Goal: Information Seeking & Learning: Learn about a topic

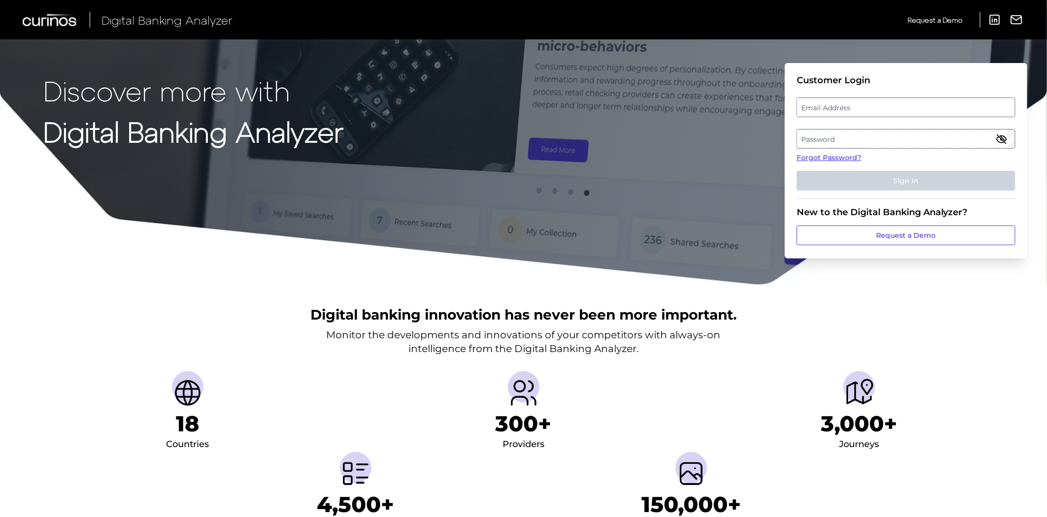
click at [809, 101] on label "Email Address" at bounding box center [905, 108] width 217 height 18
click at [809, 101] on input "email" at bounding box center [906, 108] width 219 height 20
type input "[PERSON_NAME][EMAIL_ADDRESS][PERSON_NAME][PERSON_NAME][DOMAIN_NAME]"
click at [823, 141] on label "Password" at bounding box center [905, 139] width 217 height 18
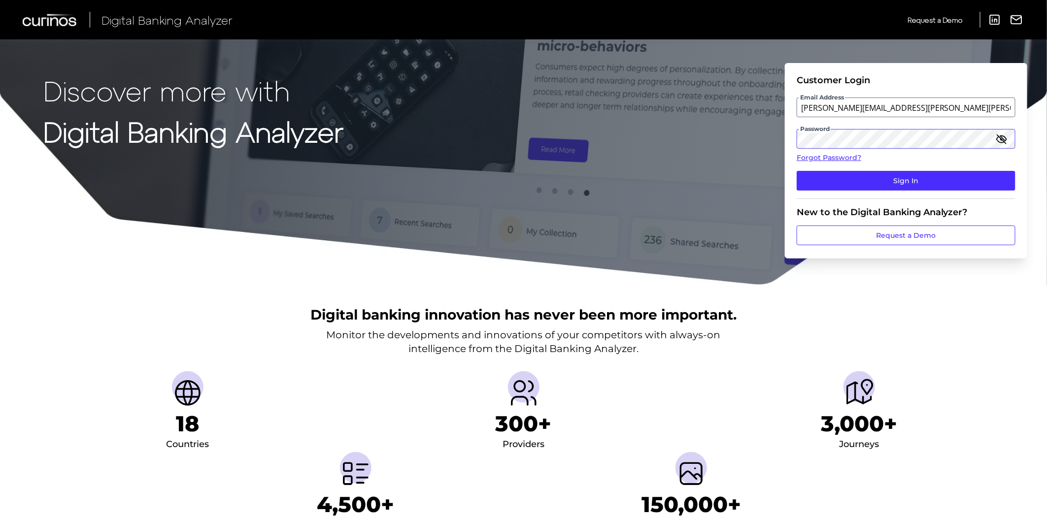
click at [797, 171] on button "Sign In" at bounding box center [906, 181] width 219 height 20
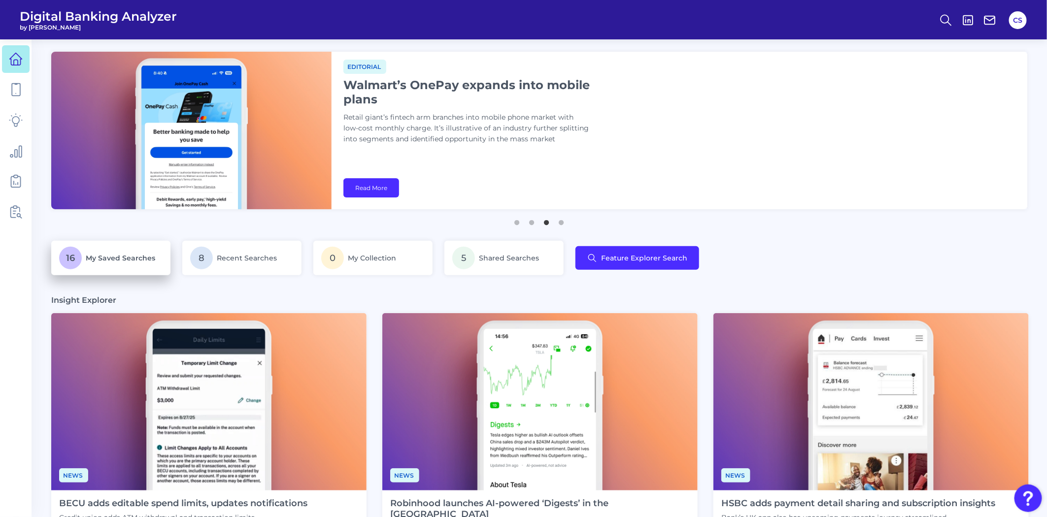
click at [140, 265] on p "16 My Saved Searches" at bounding box center [110, 258] width 103 height 23
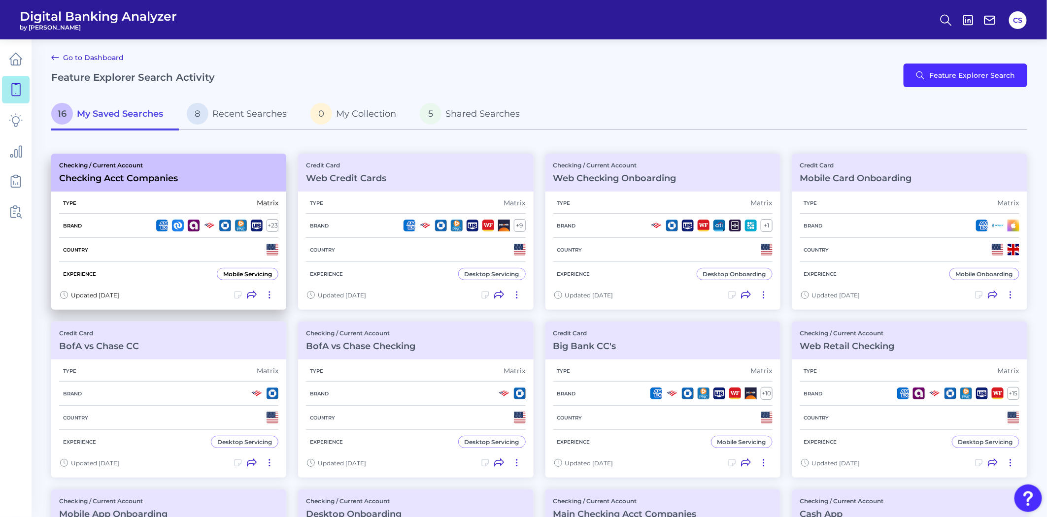
click at [143, 279] on div "Experience Mobile Servicing" at bounding box center [168, 274] width 219 height 24
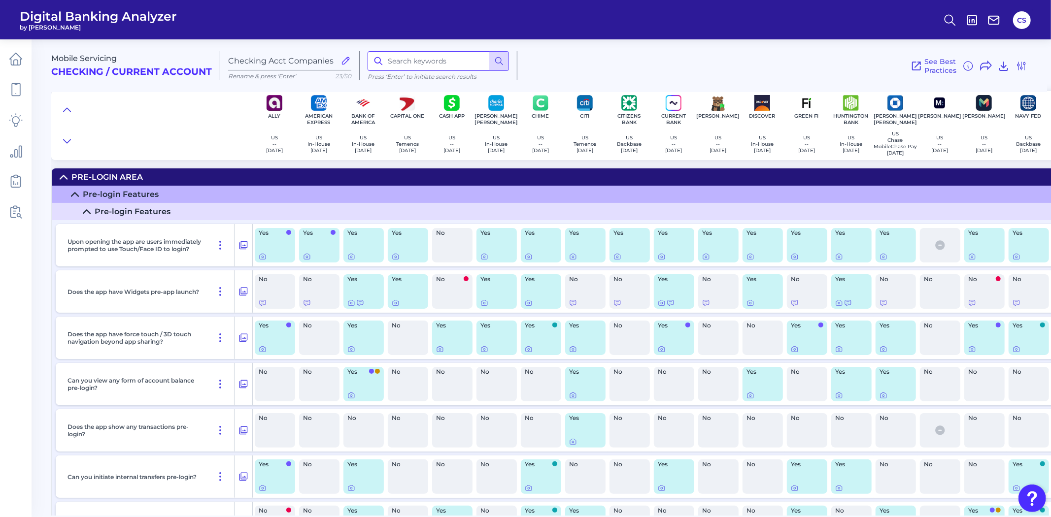
click at [410, 67] on input at bounding box center [438, 61] width 141 height 20
type input "auto"
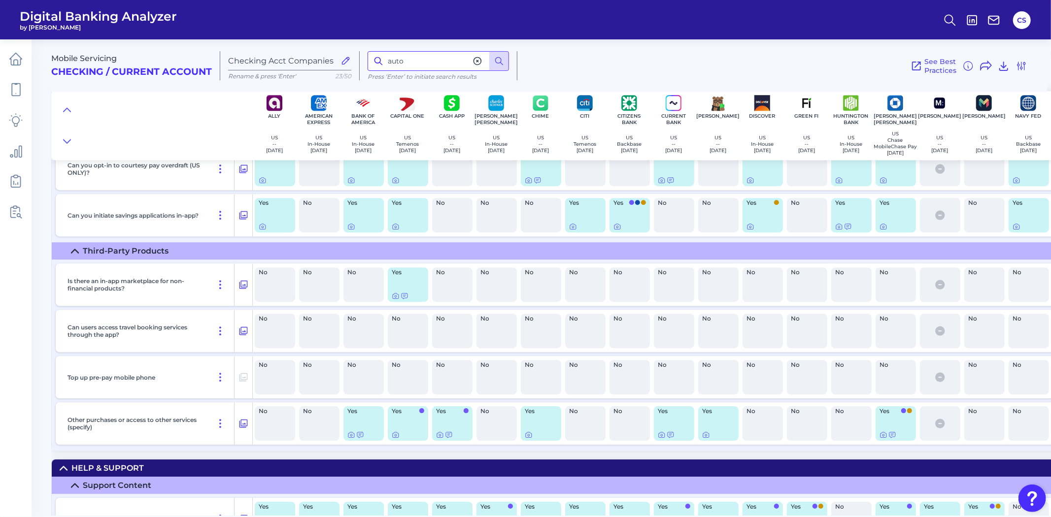
scroll to position [14698, 0]
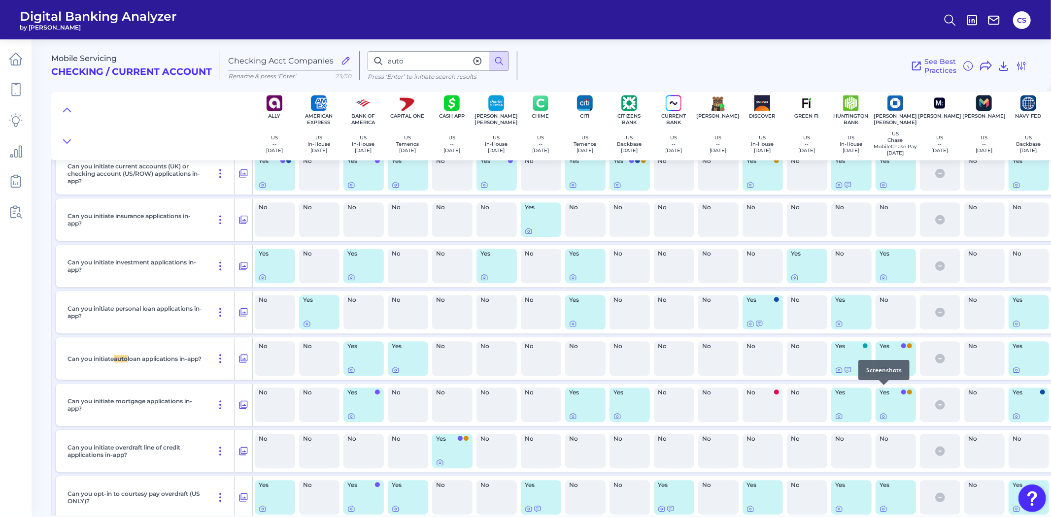
click at [883, 372] on icon at bounding box center [884, 371] width 2 height 2
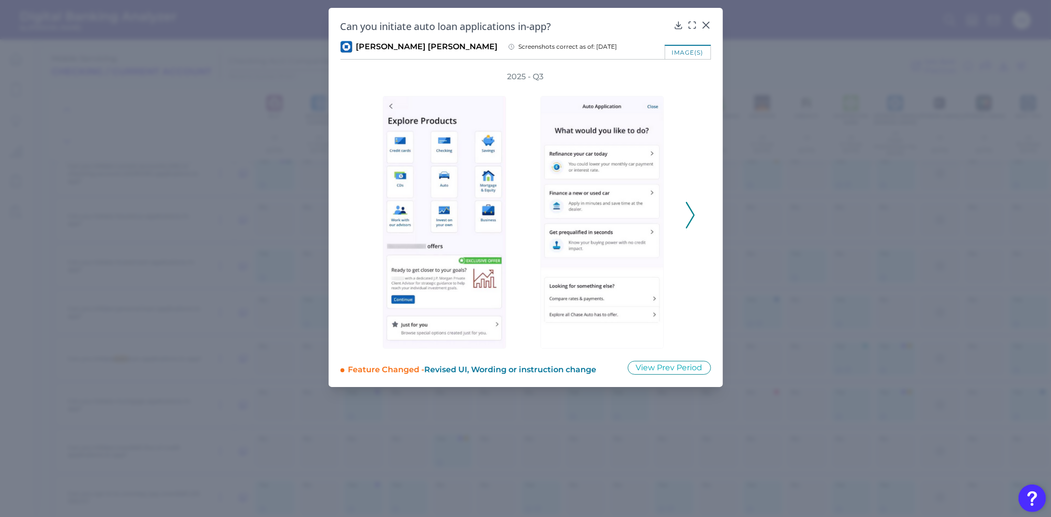
click at [683, 202] on div "2025 - Q3" at bounding box center [525, 209] width 339 height 277
click at [685, 208] on button at bounding box center [690, 215] width 10 height 27
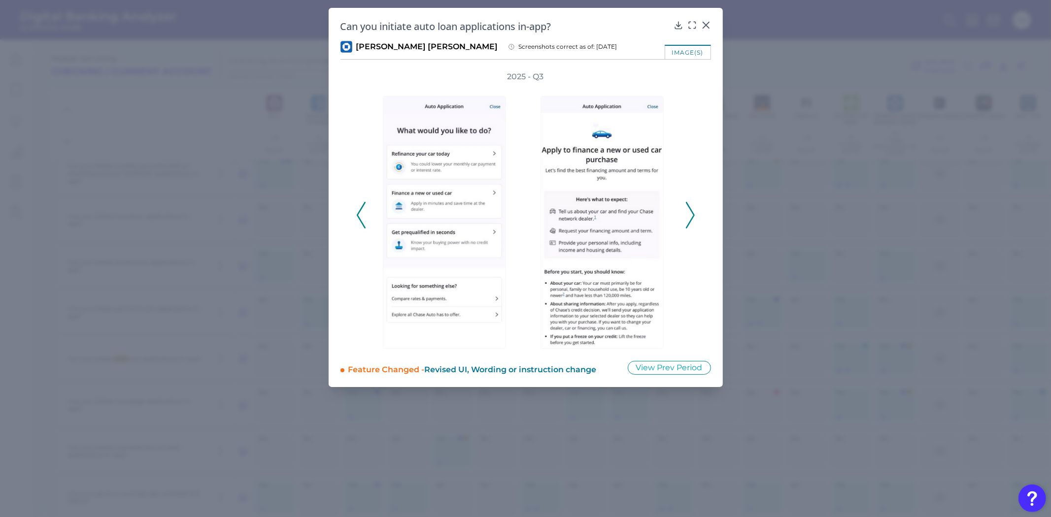
click at [685, 208] on button at bounding box center [690, 215] width 10 height 27
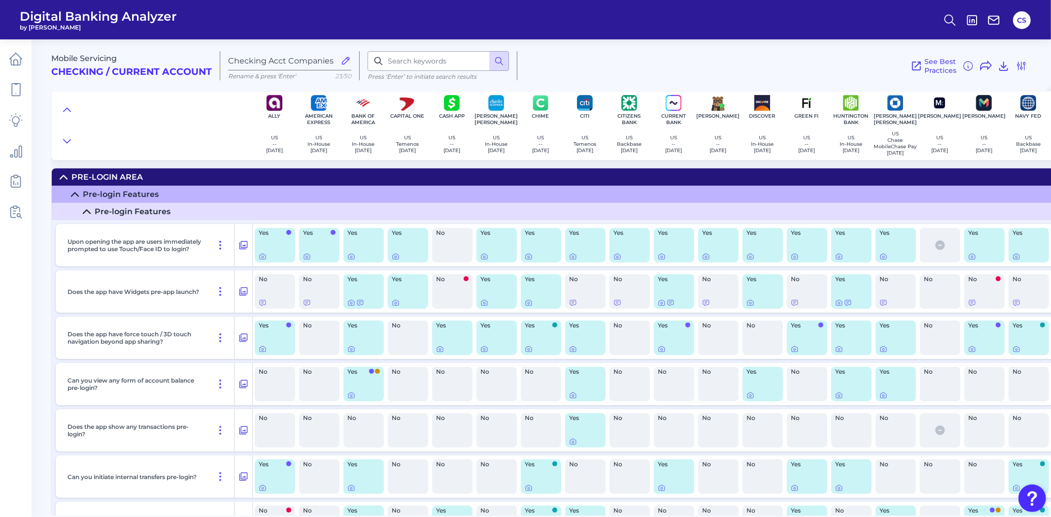
click at [436, 67] on input at bounding box center [438, 61] width 141 height 20
type input "auto"
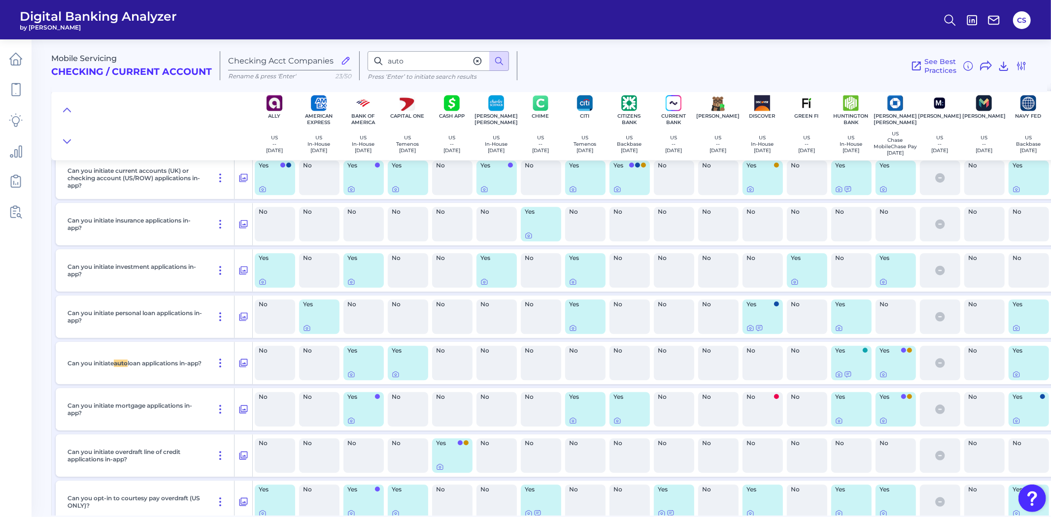
scroll to position [14748, 0]
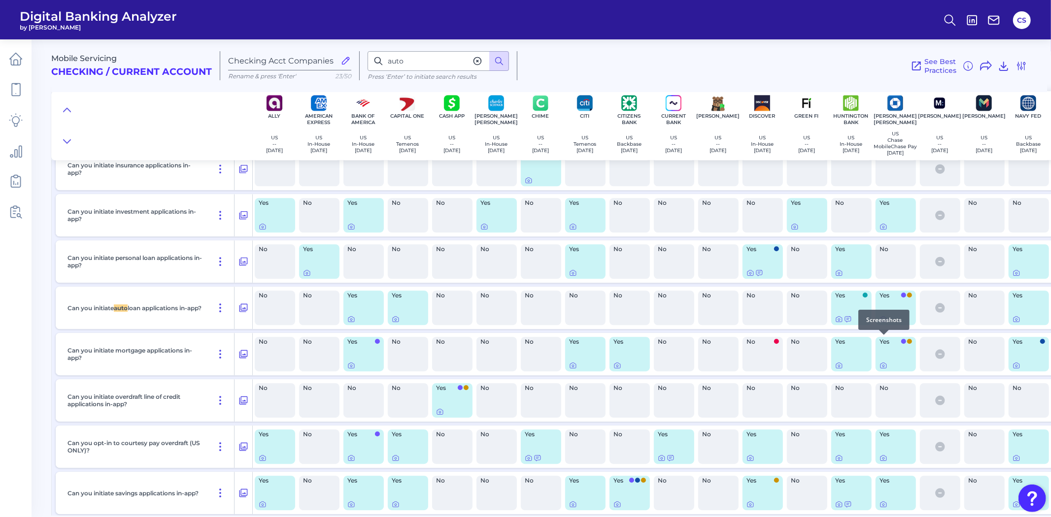
click at [882, 323] on icon at bounding box center [884, 319] width 8 height 8
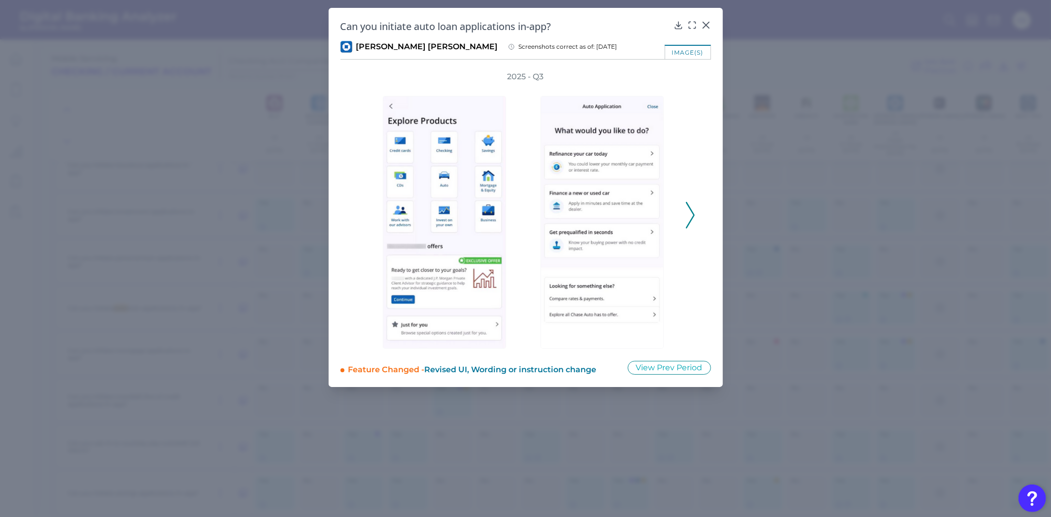
click at [683, 215] on div at bounding box center [762, 215] width 158 height 267
click at [687, 219] on icon at bounding box center [690, 215] width 9 height 27
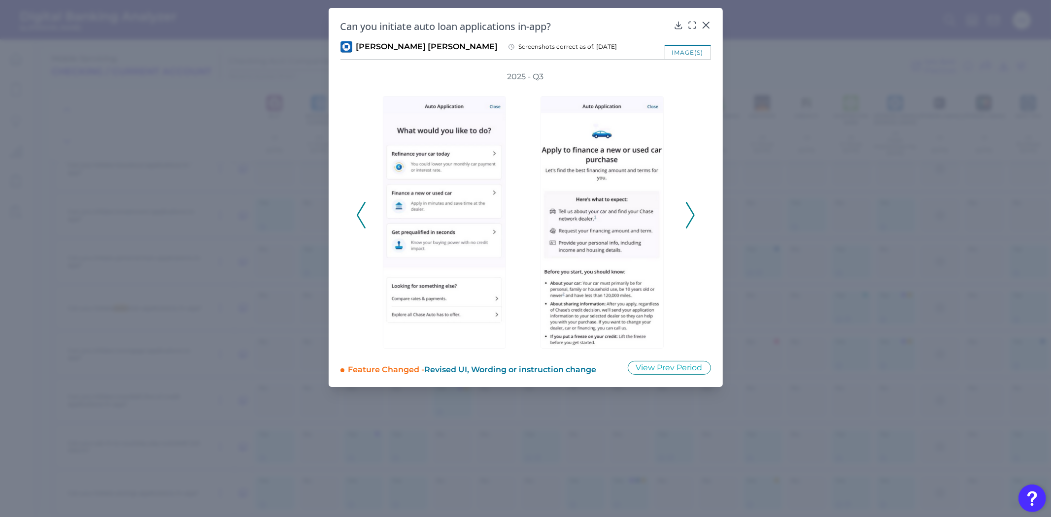
click at [687, 219] on icon at bounding box center [690, 215] width 9 height 27
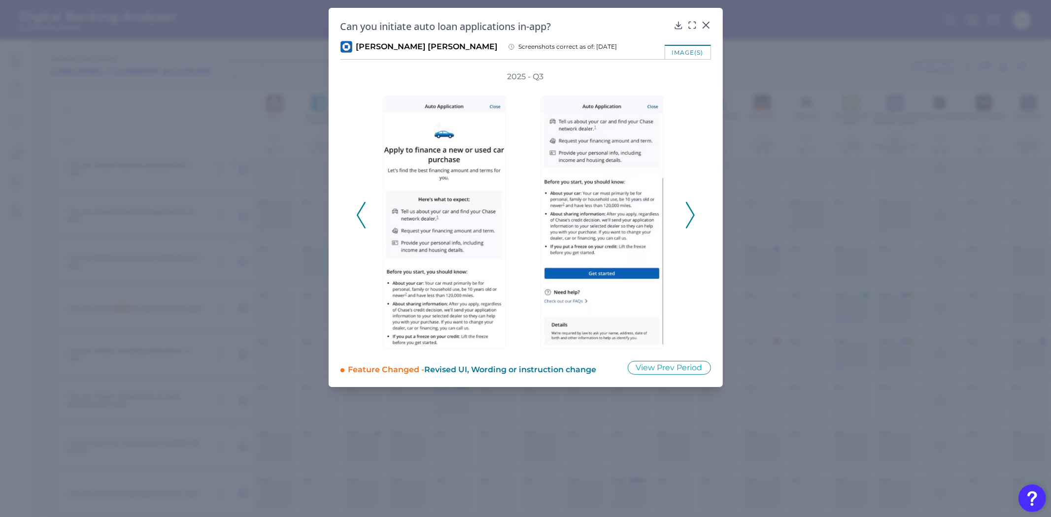
click at [687, 219] on icon at bounding box center [690, 215] width 9 height 27
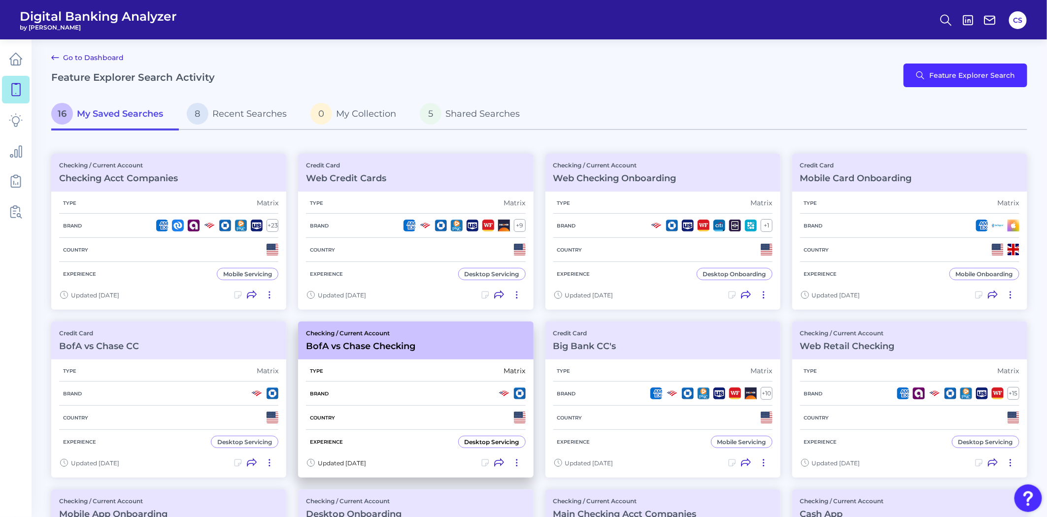
click at [343, 392] on div "Brand" at bounding box center [415, 394] width 219 height 24
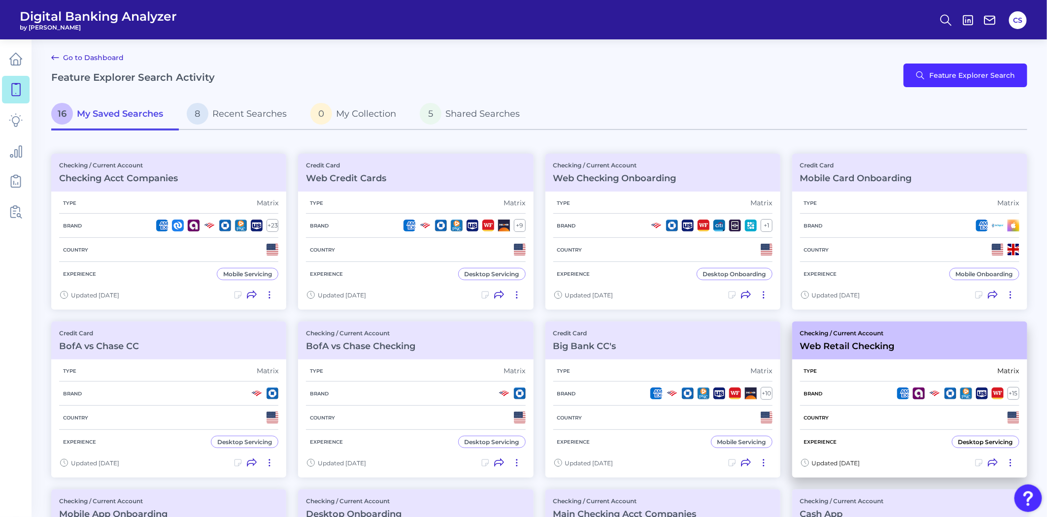
click at [865, 376] on div "Type Matrix" at bounding box center [909, 371] width 219 height 21
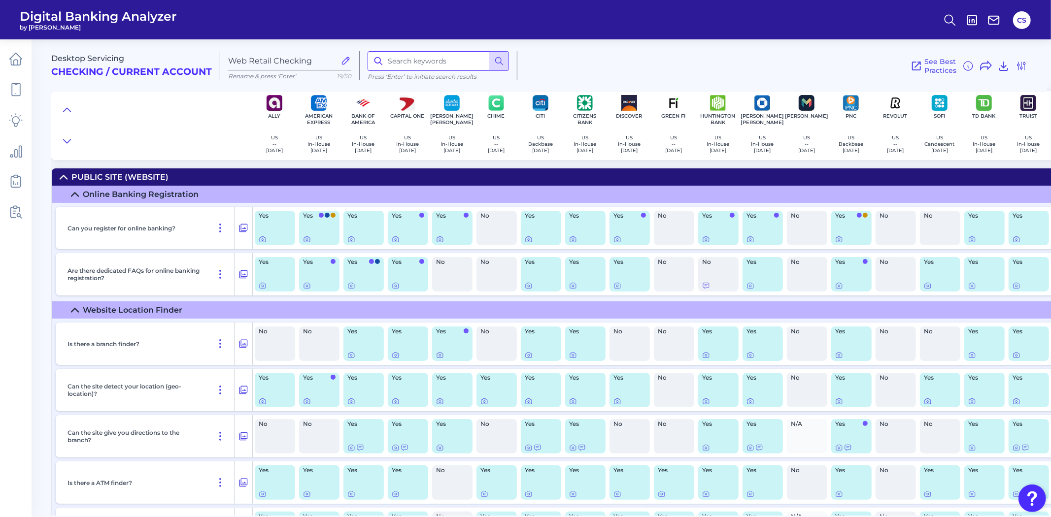
click at [411, 68] on input at bounding box center [438, 61] width 141 height 20
type input "auto"
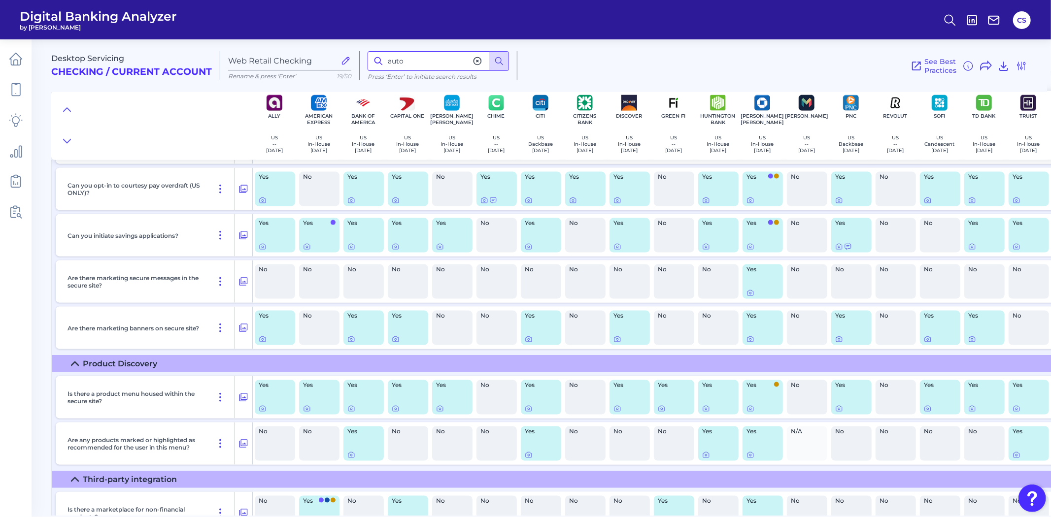
scroll to position [13418, 0]
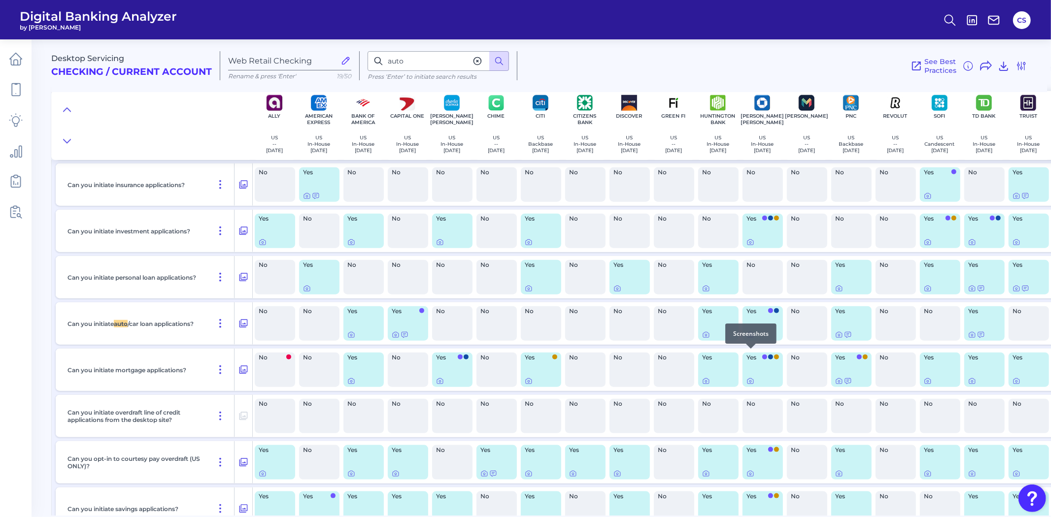
click at [750, 339] on icon at bounding box center [751, 335] width 8 height 8
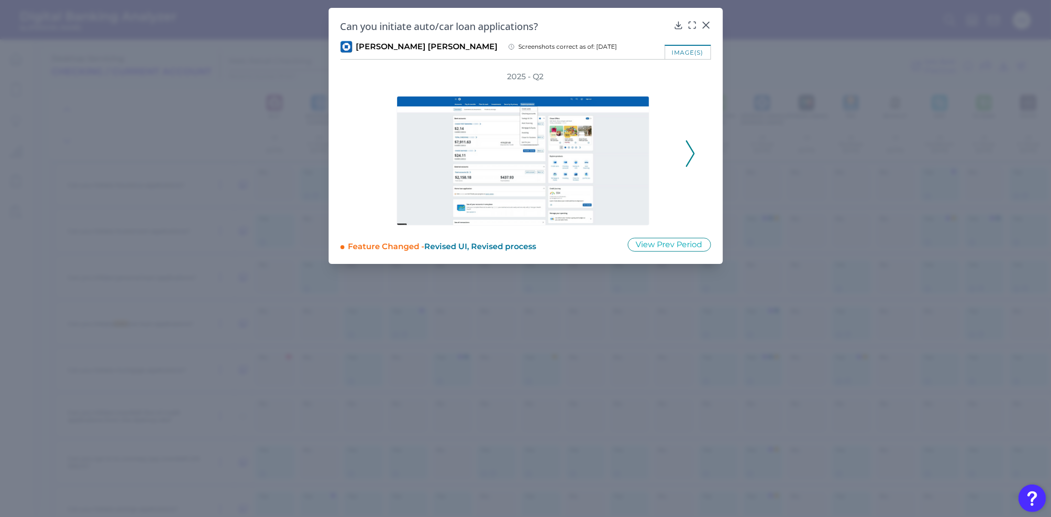
click at [689, 149] on icon at bounding box center [690, 153] width 9 height 27
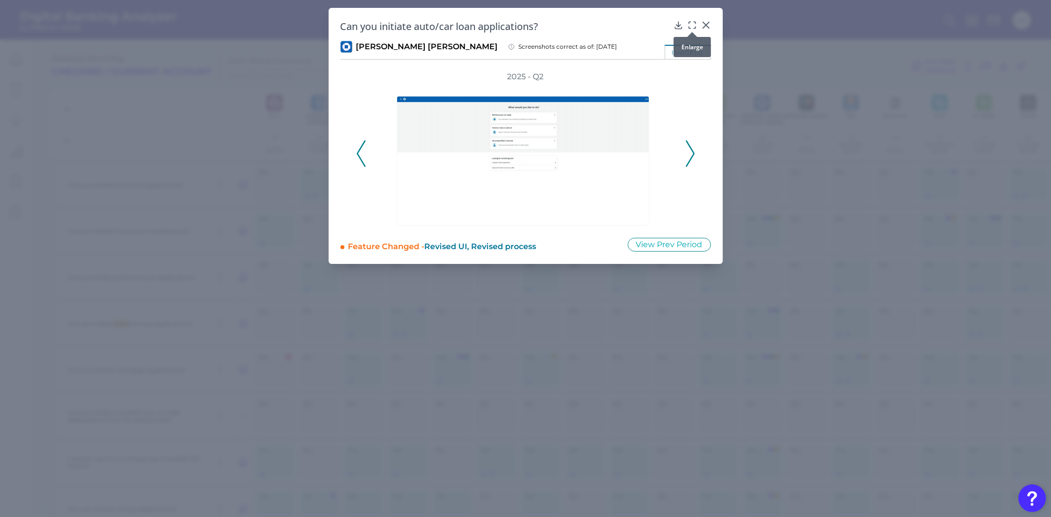
click at [688, 23] on icon at bounding box center [692, 25] width 10 height 10
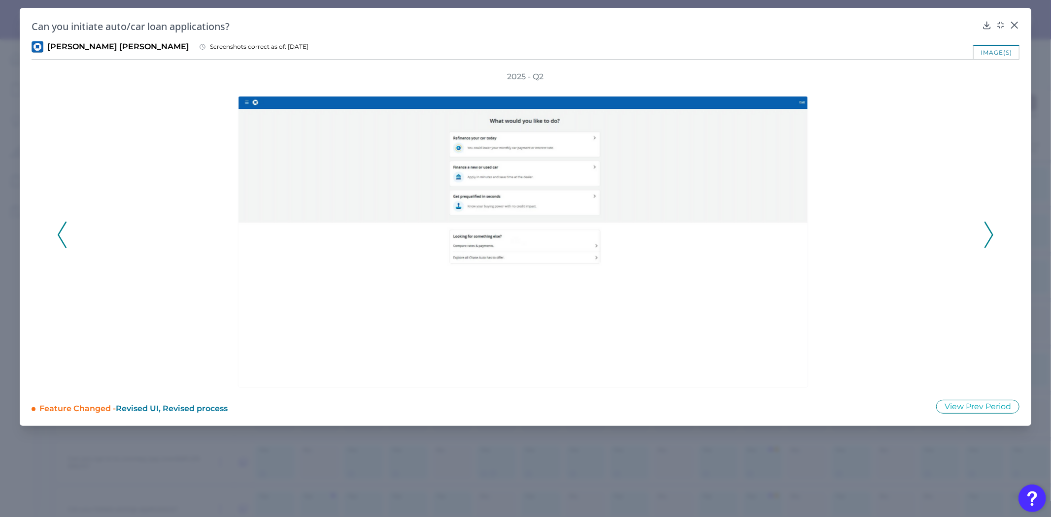
click at [997, 234] on div "2025 - Q2" at bounding box center [526, 229] width 988 height 316
click at [992, 235] on polyline at bounding box center [988, 234] width 7 height 25
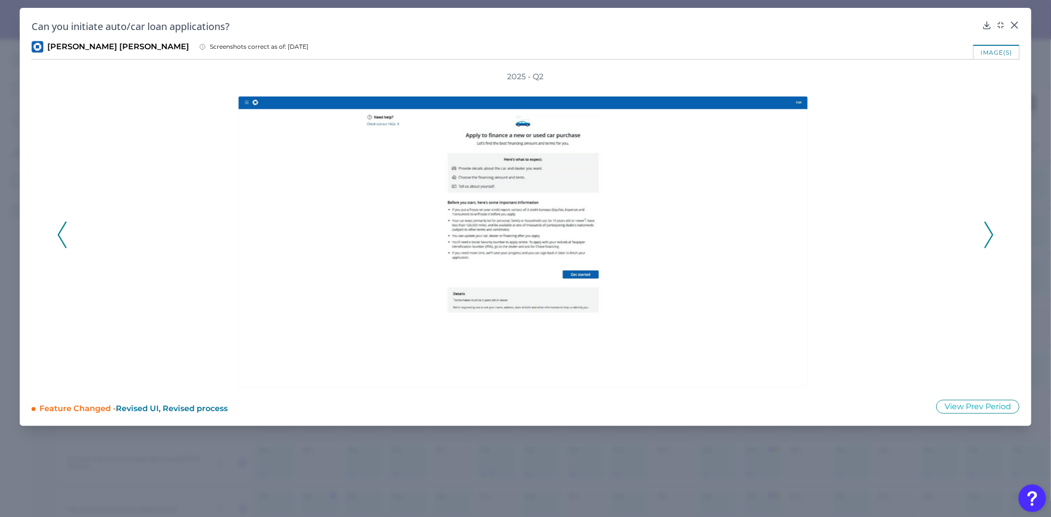
click at [992, 235] on polyline at bounding box center [988, 234] width 7 height 25
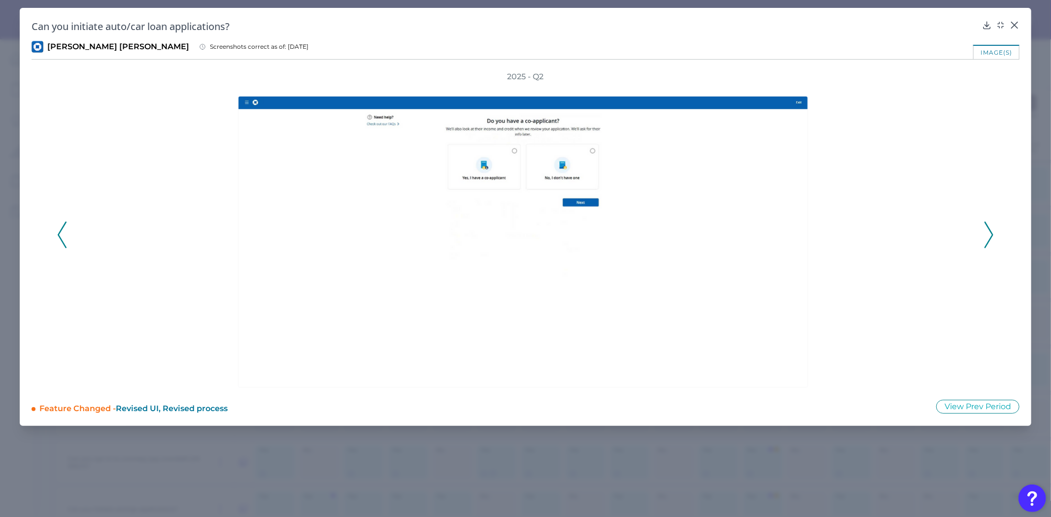
click at [985, 230] on icon at bounding box center [989, 235] width 9 height 27
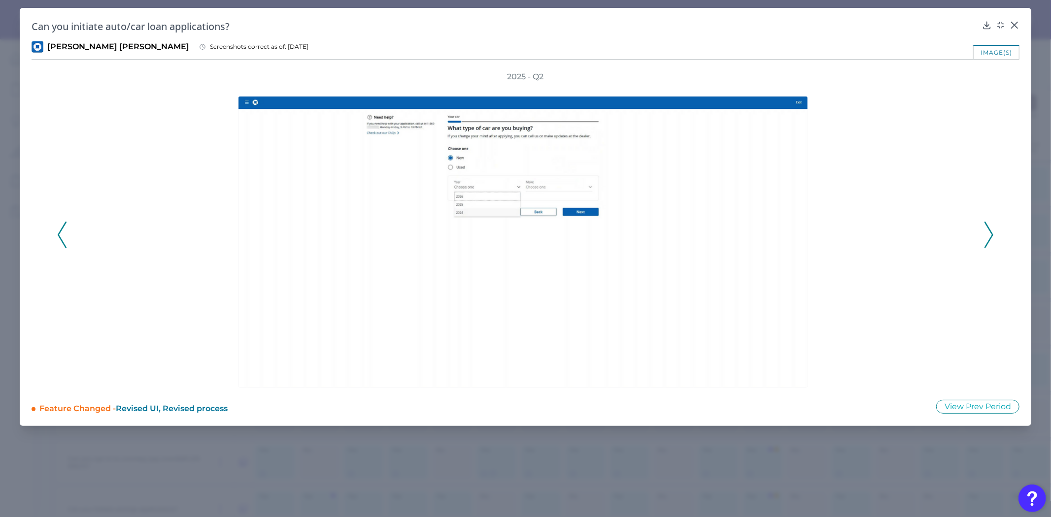
click at [985, 230] on icon at bounding box center [989, 235] width 9 height 27
click at [987, 231] on icon at bounding box center [989, 235] width 9 height 27
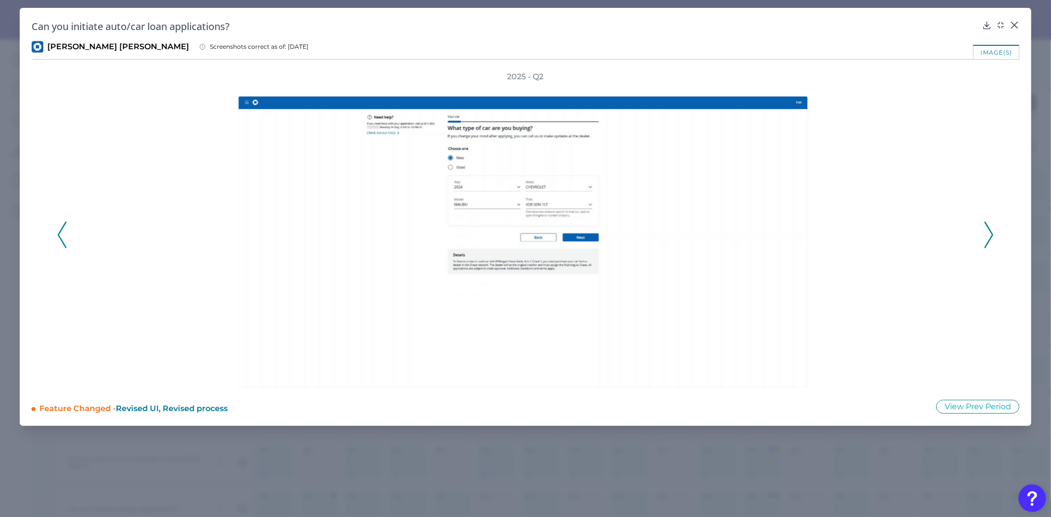
click at [987, 236] on icon at bounding box center [989, 235] width 9 height 27
